Goal: Information Seeking & Learning: Find specific fact

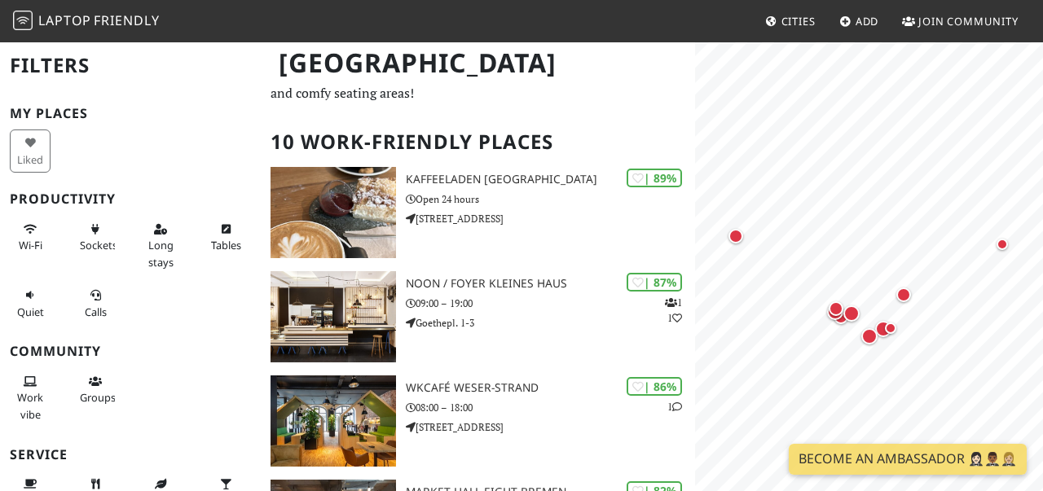
click at [245, 323] on div "Wi-Fi Sockets Long stays Tables Quiet Calls" at bounding box center [130, 271] width 261 height 116
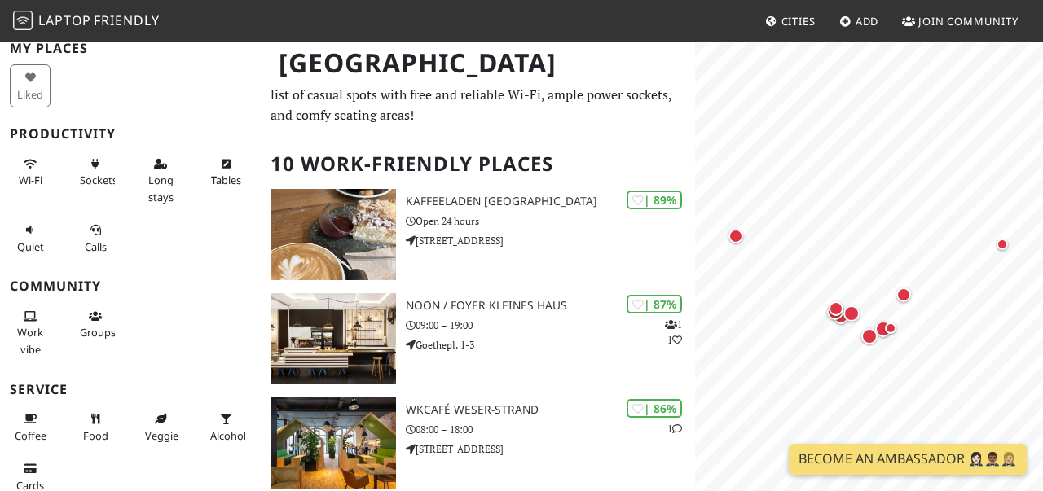
scroll to position [41, 0]
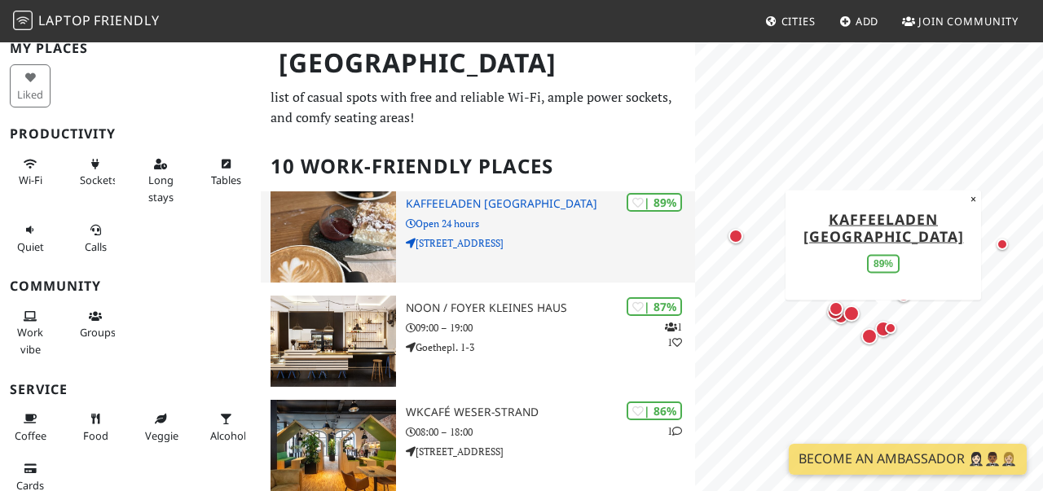
click at [468, 205] on h3 "Kaffeeladen [GEOGRAPHIC_DATA]" at bounding box center [551, 204] width 290 height 14
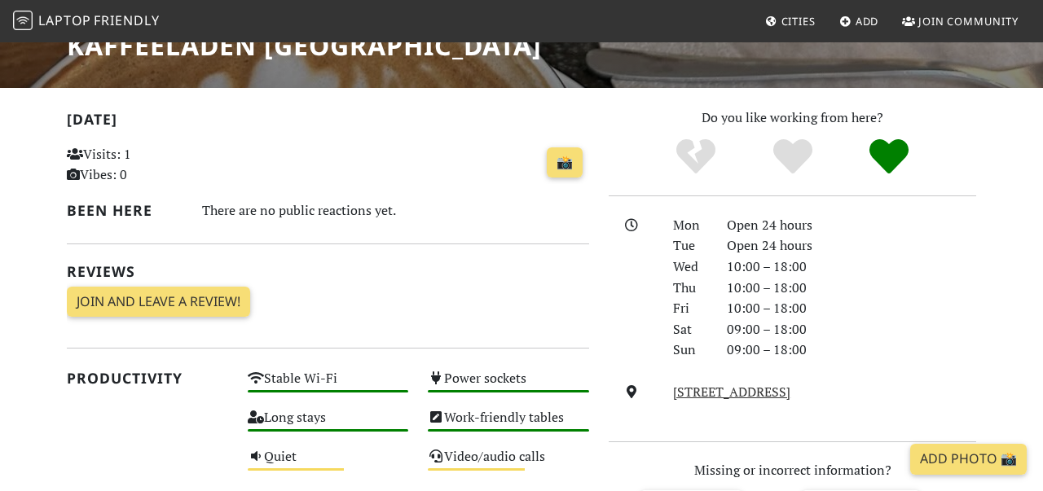
scroll to position [261, 0]
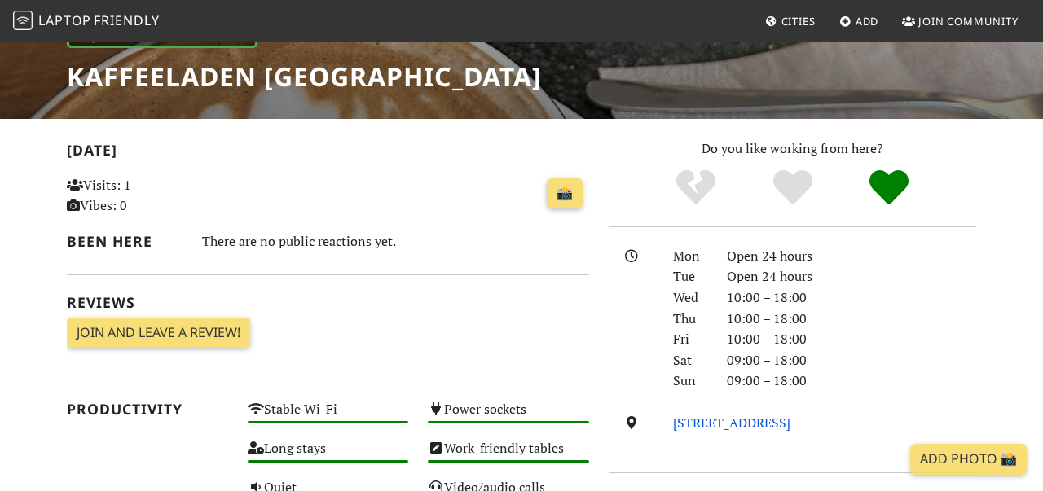
click at [690, 423] on link "[STREET_ADDRESS]" at bounding box center [731, 423] width 117 height 18
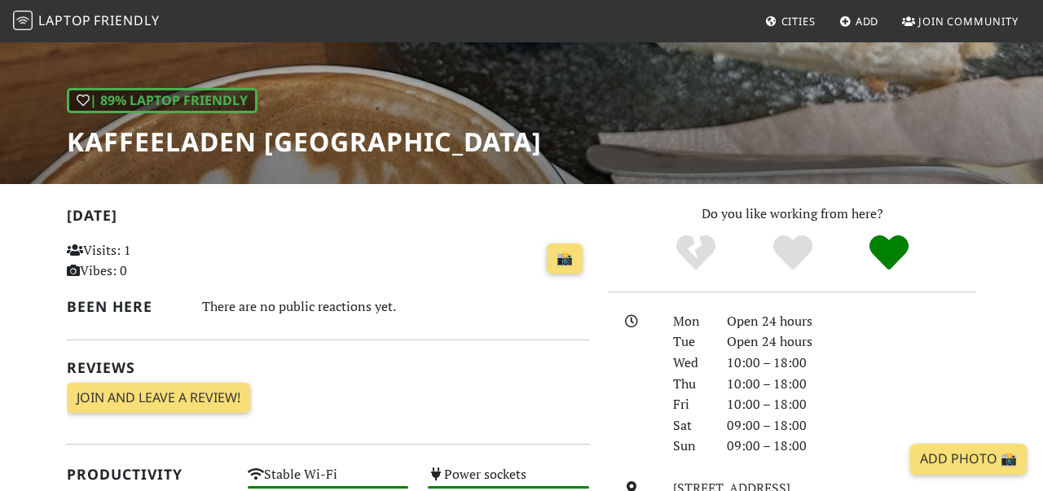
scroll to position [163, 0]
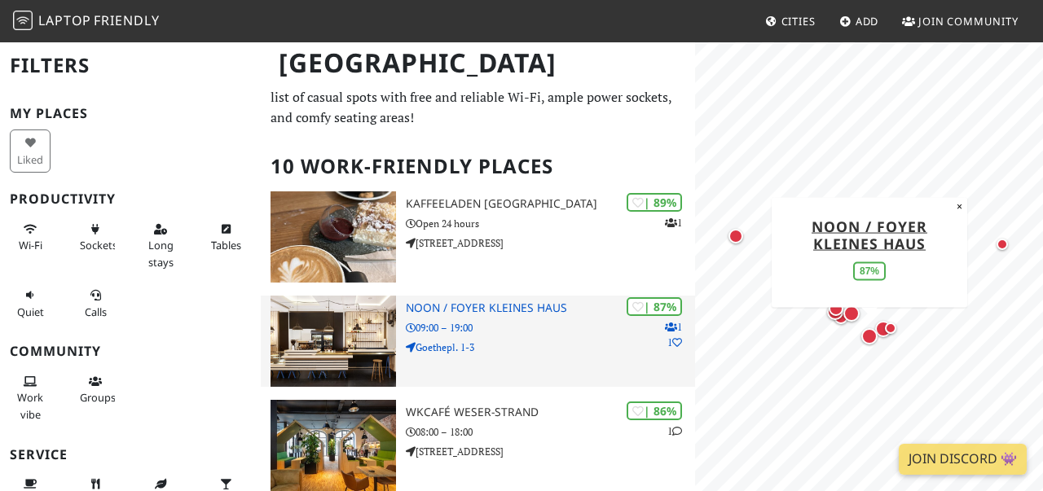
click at [458, 310] on h3 "noon / Foyer Kleines Haus" at bounding box center [551, 308] width 290 height 14
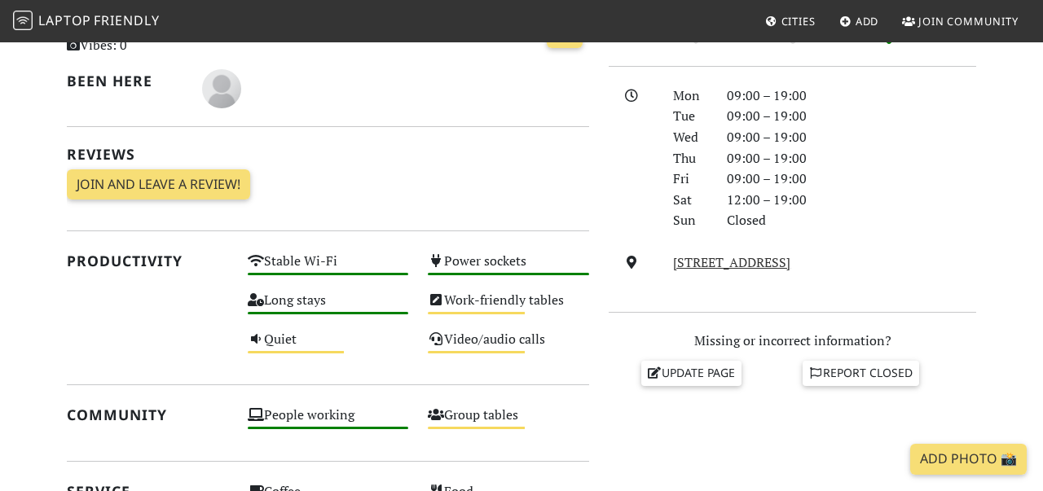
scroll to position [424, 0]
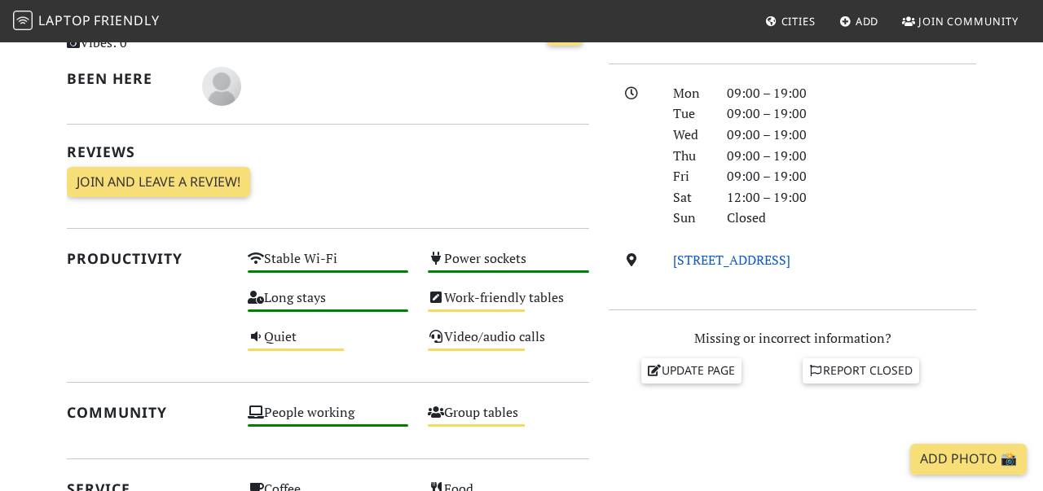
click at [770, 264] on link "[STREET_ADDRESS]" at bounding box center [731, 260] width 117 height 18
